Goal: Task Accomplishment & Management: Use online tool/utility

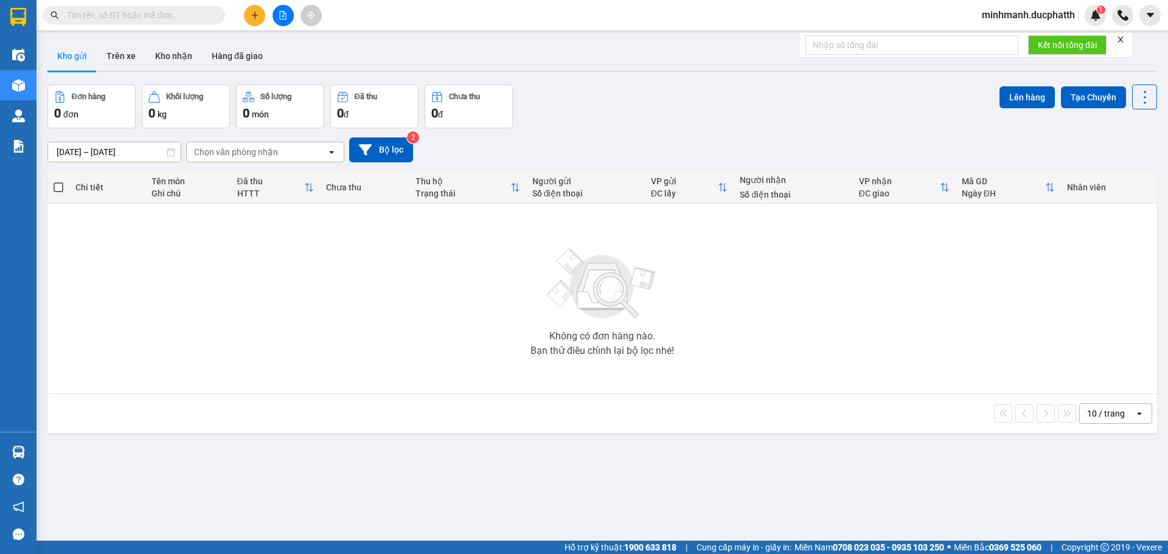
click at [285, 16] on icon "file-add" at bounding box center [283, 15] width 9 height 9
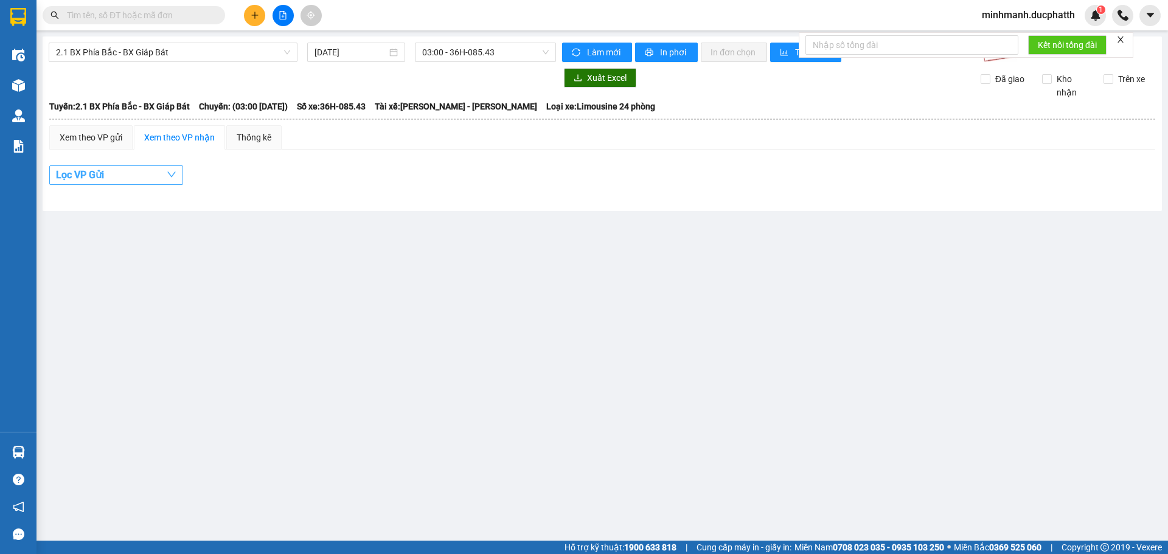
drag, startPoint x: 103, startPoint y: 169, endPoint x: 104, endPoint y: 178, distance: 8.6
click at [103, 169] on span "Lọc VP Gửi" at bounding box center [80, 174] width 48 height 15
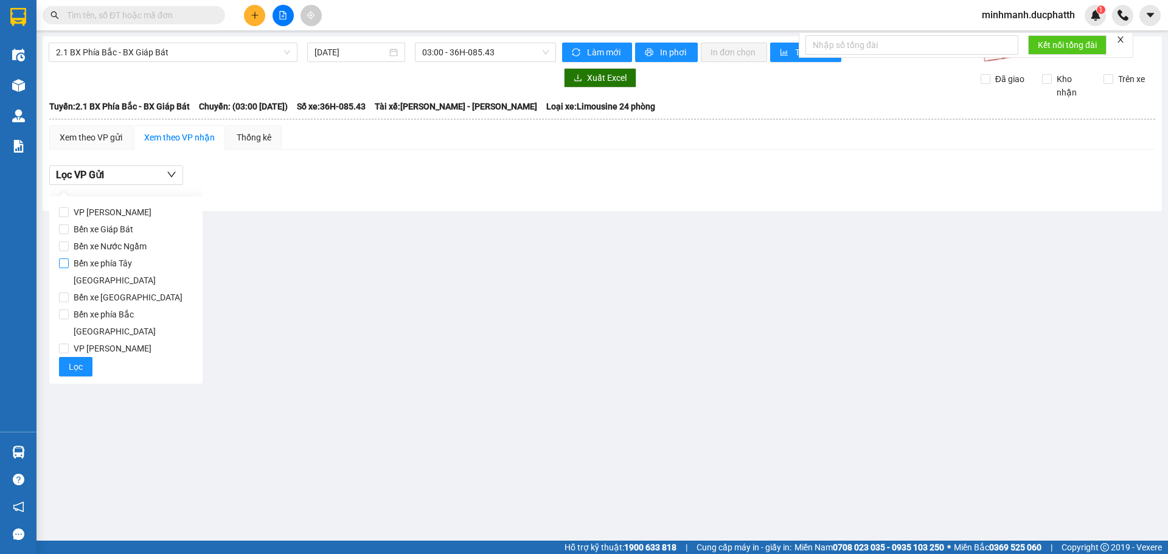
click at [106, 267] on span "Bến xe phía Tây [GEOGRAPHIC_DATA]" at bounding box center [131, 272] width 124 height 34
click at [69, 267] on input "Bến xe phía Tây [GEOGRAPHIC_DATA]" at bounding box center [64, 264] width 10 height 10
checkbox input "true"
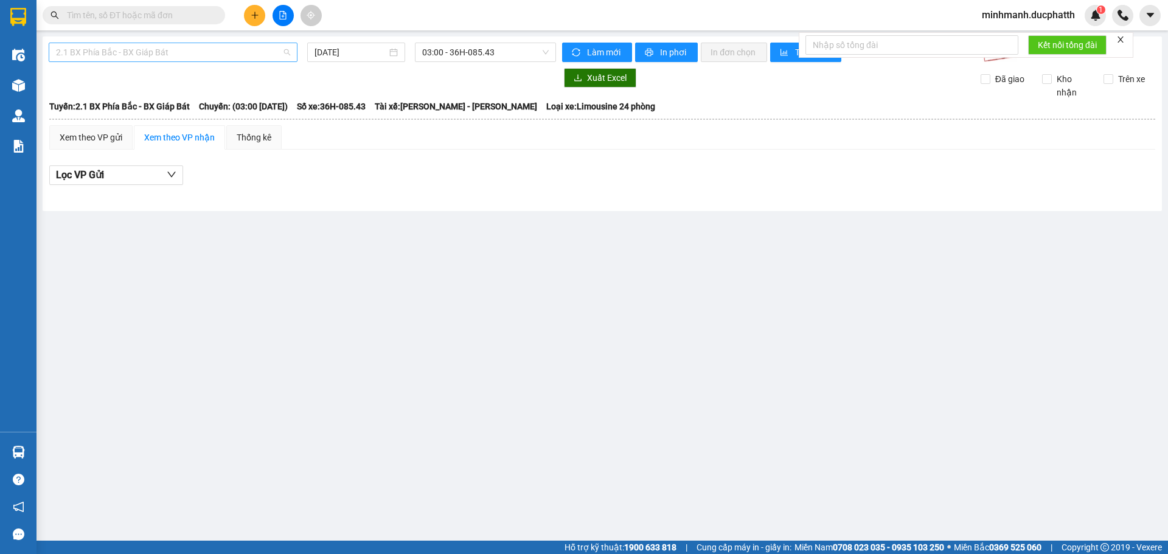
click at [178, 55] on span "2.1 BX Phía Bắc - BX Giáp Bát" at bounding box center [173, 52] width 234 height 18
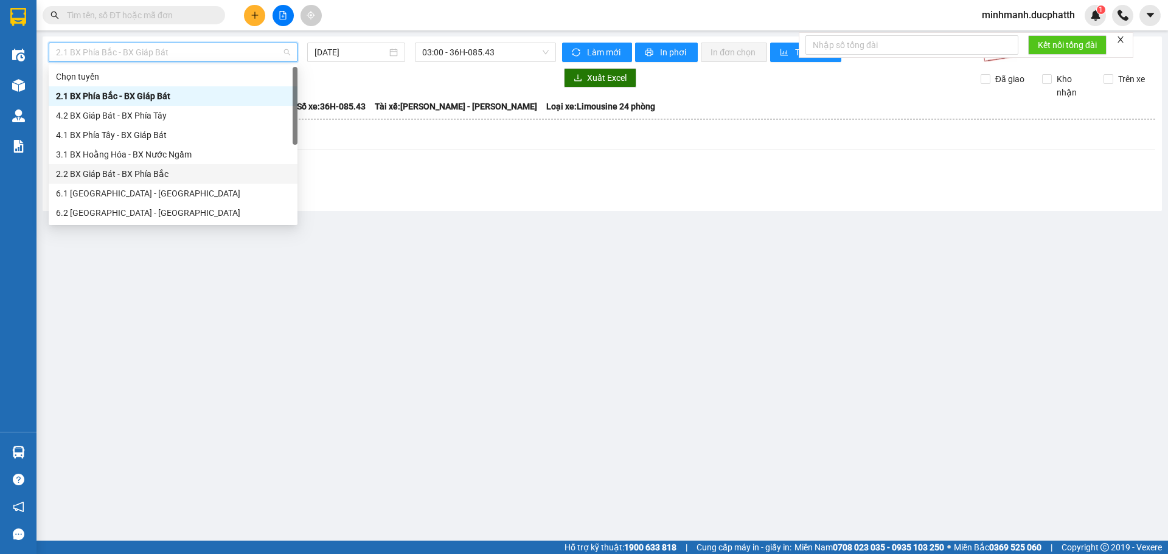
scroll to position [97, 0]
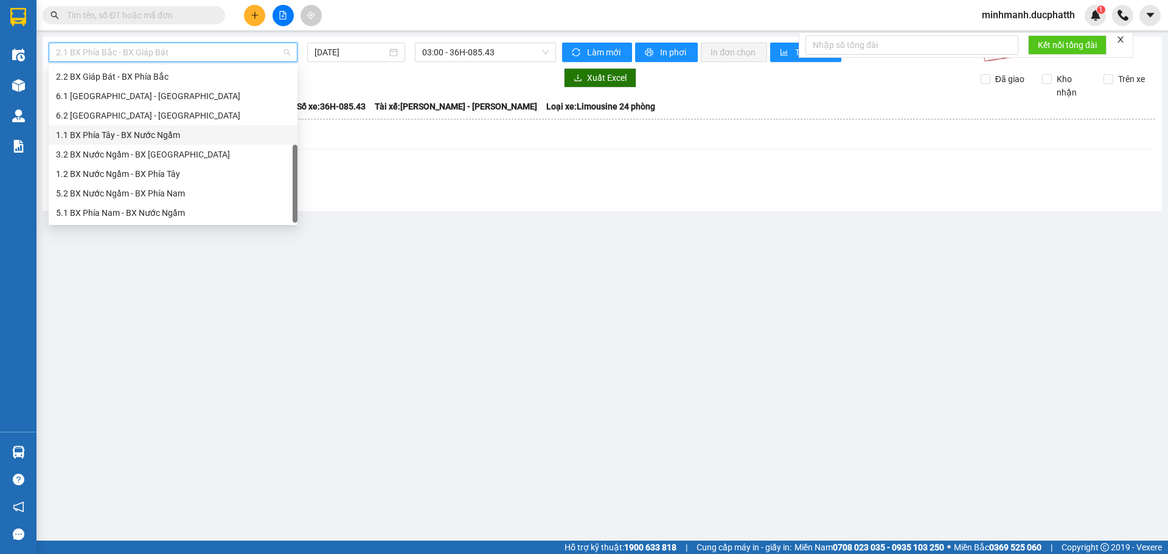
click at [144, 134] on div "1.1 BX Phía Tây - BX Nước Ngầm" at bounding box center [173, 134] width 234 height 13
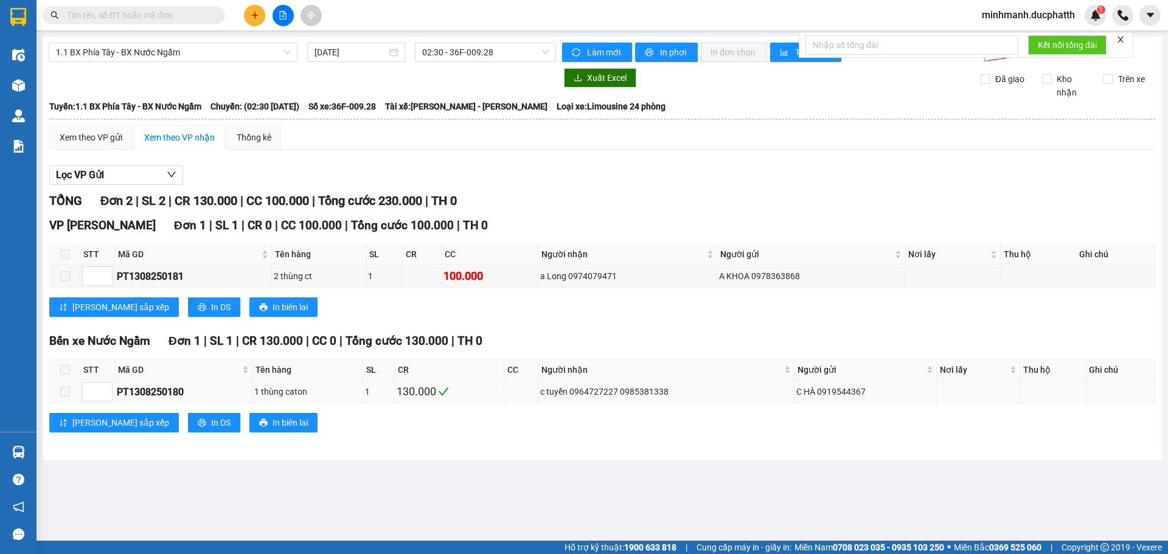
click at [72, 398] on td at bounding box center [65, 392] width 30 height 24
click at [69, 397] on label at bounding box center [65, 391] width 10 height 13
click at [66, 397] on label at bounding box center [65, 391] width 10 height 13
click at [65, 368] on span at bounding box center [65, 370] width 10 height 10
click at [367, 49] on input "[DATE]" at bounding box center [351, 52] width 72 height 13
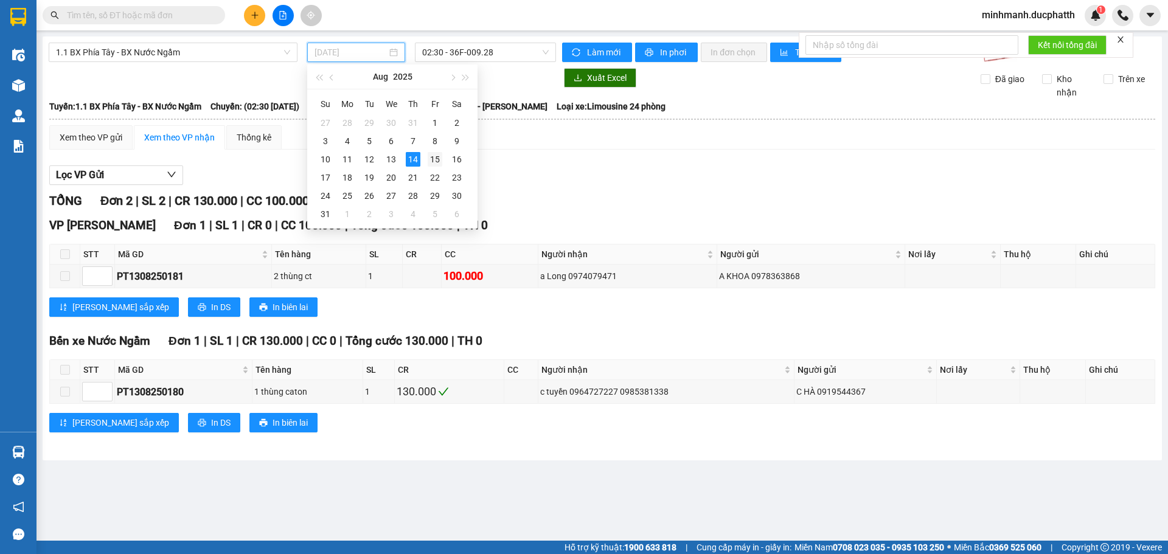
click at [433, 155] on div "15" at bounding box center [435, 159] width 15 height 15
type input "[DATE]"
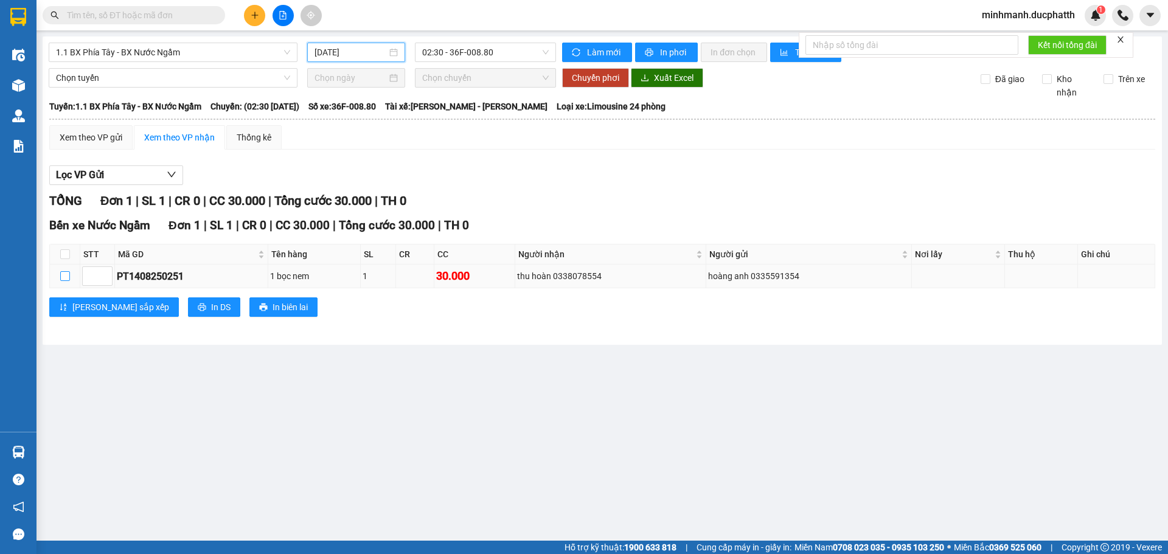
click at [68, 275] on input "checkbox" at bounding box center [65, 276] width 10 height 10
checkbox input "true"
